Goal: Information Seeking & Learning: Learn about a topic

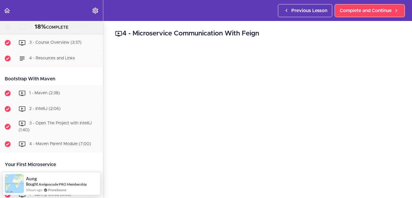
scroll to position [83, 0]
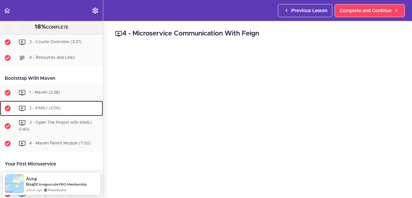
click at [48, 109] on span "2 - IntelliJ (2:06)" at bounding box center [44, 108] width 31 height 4
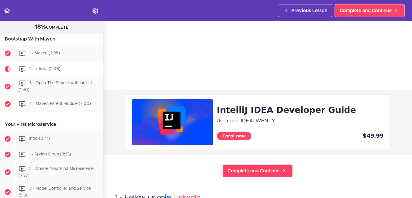
scroll to position [147, 0]
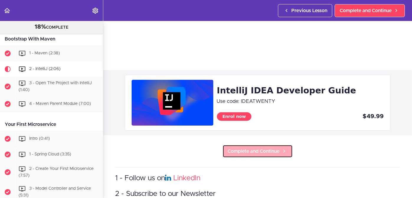
click at [258, 147] on span "Complete and Continue" at bounding box center [253, 150] width 52 height 7
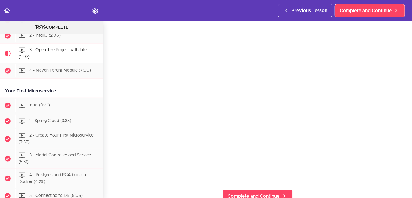
scroll to position [27, 0]
click at [320, 184] on section "Microservices and Distributed Systems 18% COMPLETE Getting Started 1 - Few Word…" at bounding box center [206, 109] width 412 height 177
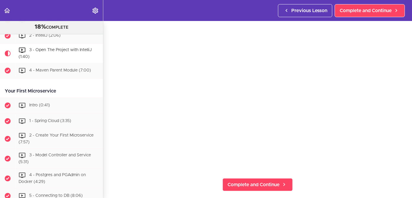
scroll to position [40, 0]
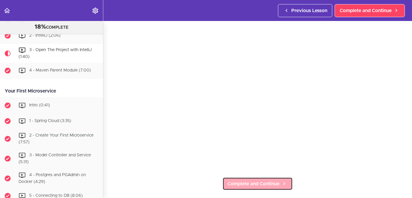
click at [248, 180] on span "Complete and Continue" at bounding box center [253, 183] width 52 height 7
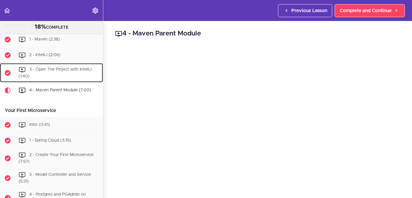
click at [55, 71] on div "3 - Open The Project with IntelliJ (1:40)" at bounding box center [59, 72] width 88 height 19
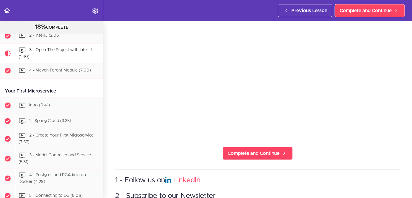
scroll to position [72, 0]
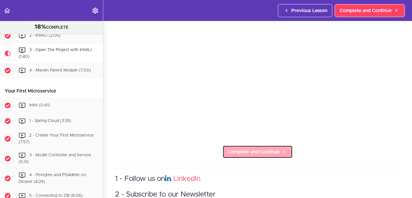
click at [267, 149] on span "Complete and Continue" at bounding box center [253, 151] width 52 height 7
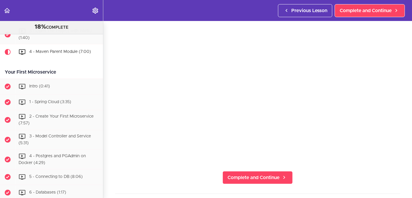
scroll to position [55, 0]
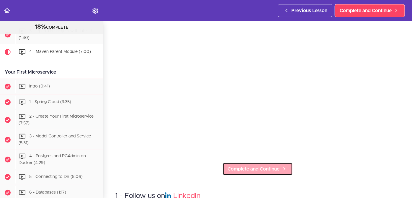
click at [250, 165] on span "Complete and Continue" at bounding box center [253, 168] width 52 height 7
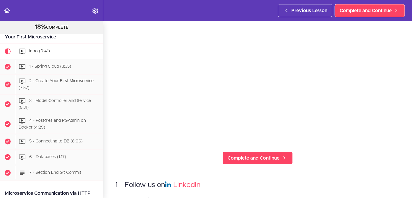
scroll to position [67, 0]
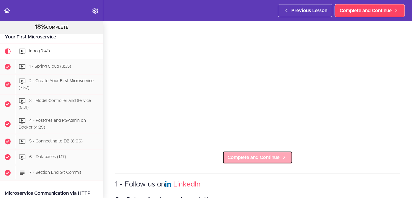
click at [245, 154] on span "Complete and Continue" at bounding box center [253, 157] width 52 height 7
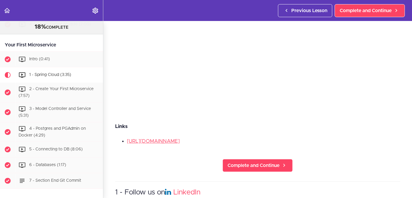
scroll to position [96, 0]
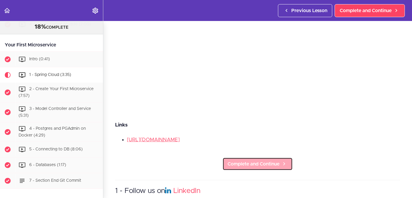
click at [253, 160] on span "Complete and Continue" at bounding box center [253, 163] width 52 height 7
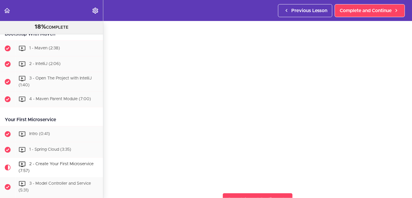
scroll to position [127, 0]
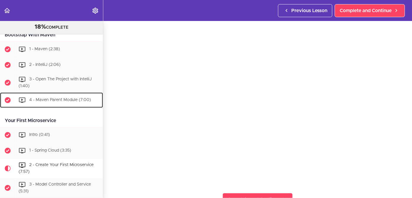
click at [55, 101] on span "4 - Maven Parent Module (7:00)" at bounding box center [60, 100] width 62 height 4
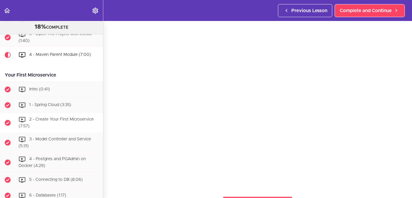
scroll to position [172, 0]
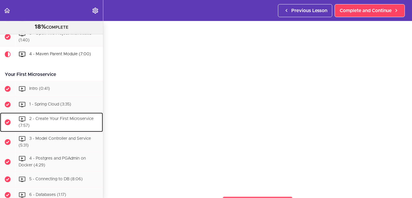
click at [51, 119] on span "2 - Create Your First Microservice (7:57)" at bounding box center [56, 122] width 75 height 11
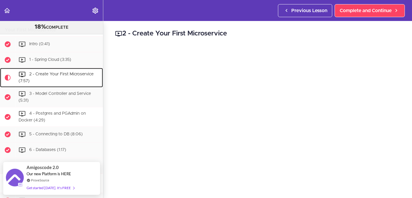
scroll to position [212, 0]
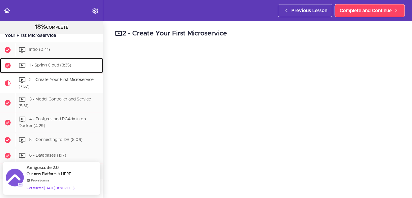
click at [47, 67] on div "1 - Spring Cloud (3:35)" at bounding box center [59, 65] width 88 height 13
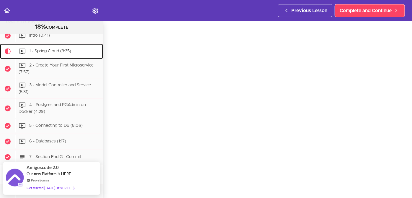
scroll to position [21, 0]
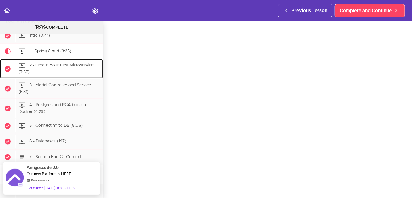
click at [60, 65] on span "2 - Create Your First Microservice (7:57)" at bounding box center [56, 68] width 75 height 11
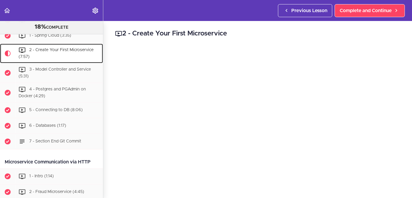
scroll to position [241, 0]
